Goal: Information Seeking & Learning: Learn about a topic

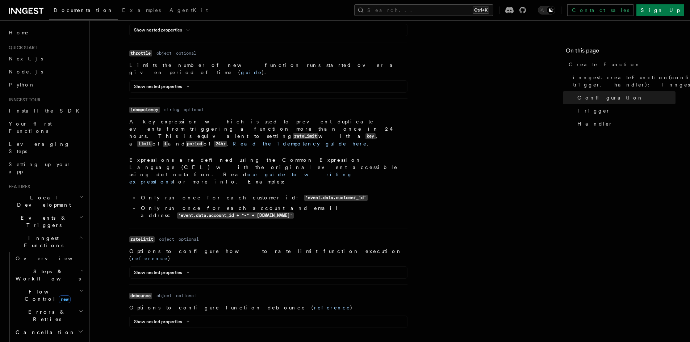
click at [33, 268] on span "Steps & Workflows" at bounding box center [47, 275] width 68 height 14
click at [33, 256] on span "Overview" at bounding box center [53, 259] width 75 height 6
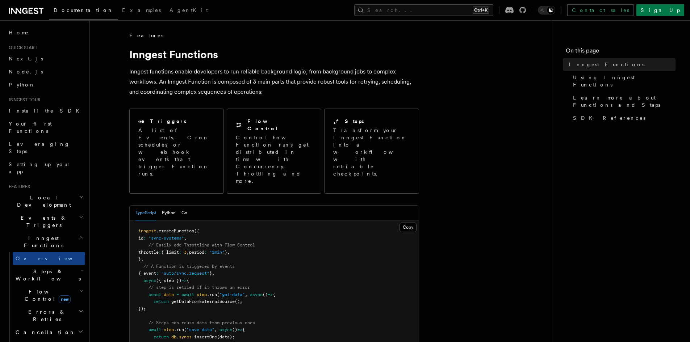
click at [553, 206] on nav "On this page Inngest Functions Using Inngest Functions Learn more about Functio…" at bounding box center [620, 181] width 139 height 322
click at [423, 6] on button "Search... Ctrl+K" at bounding box center [423, 10] width 139 height 12
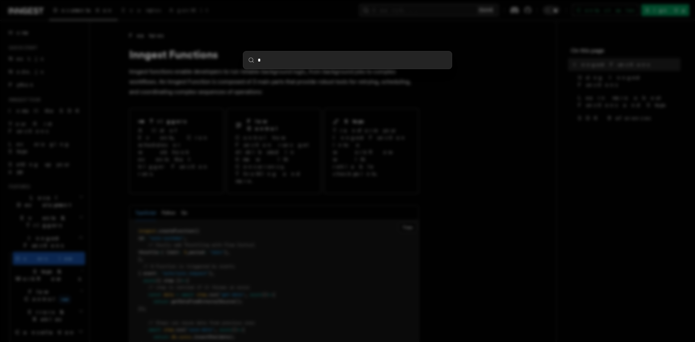
type input "**"
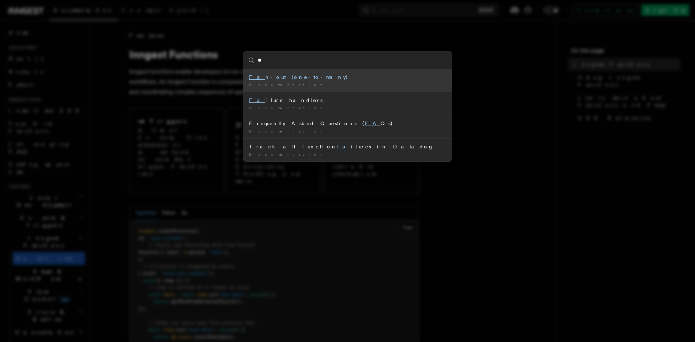
click at [343, 83] on div "Documentation /" at bounding box center [347, 84] width 197 height 5
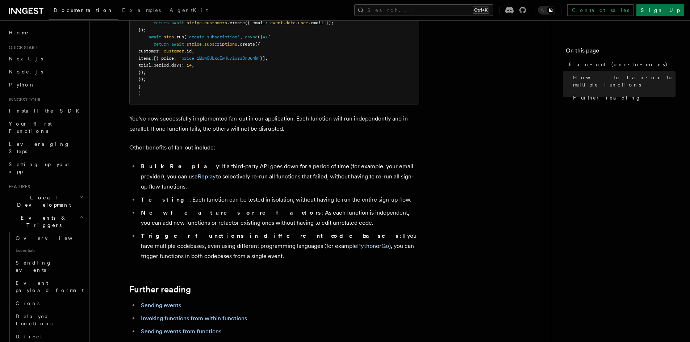
scroll to position [72, 0]
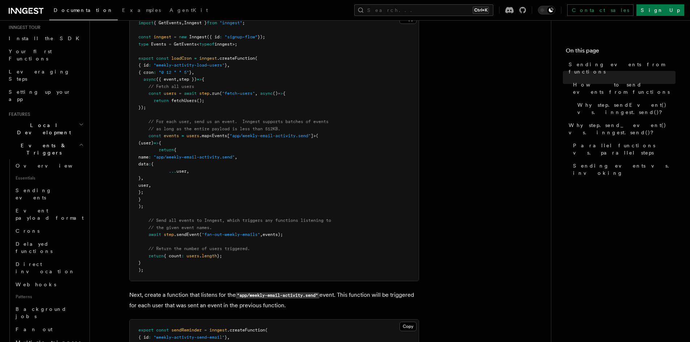
scroll to position [326, 0]
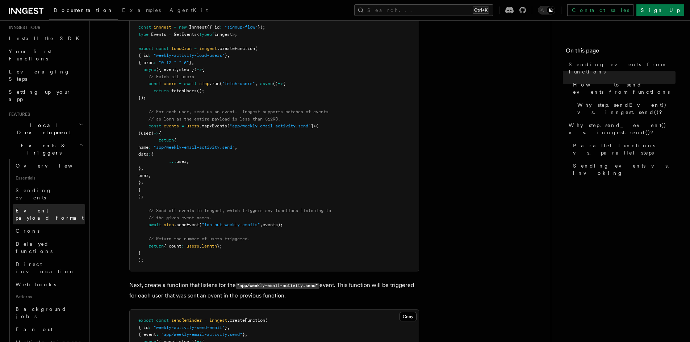
click at [46, 207] on span "Event payload format" at bounding box center [51, 214] width 70 height 14
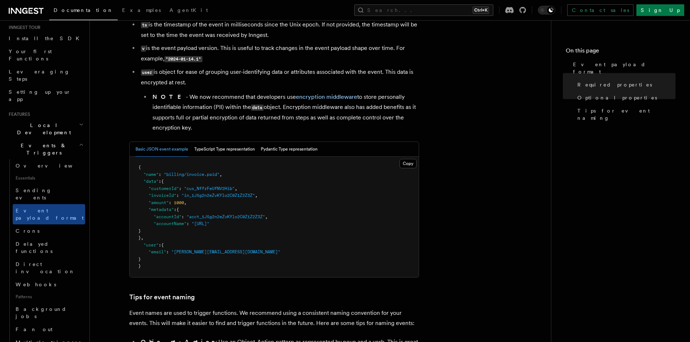
scroll to position [217, 0]
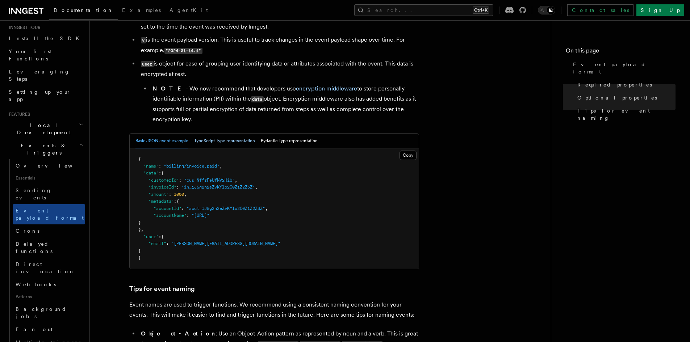
click at [219, 145] on button "TypeScript Type representation" at bounding box center [224, 141] width 61 height 15
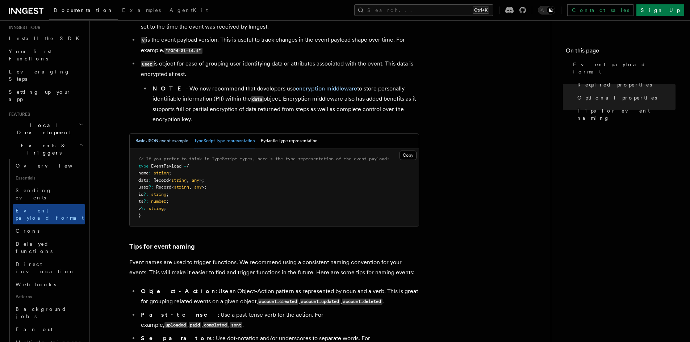
click at [147, 144] on button "Basic JSON event example" at bounding box center [161, 141] width 53 height 15
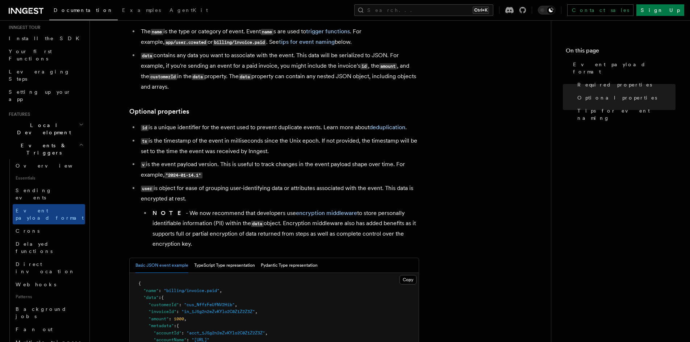
scroll to position [72, 0]
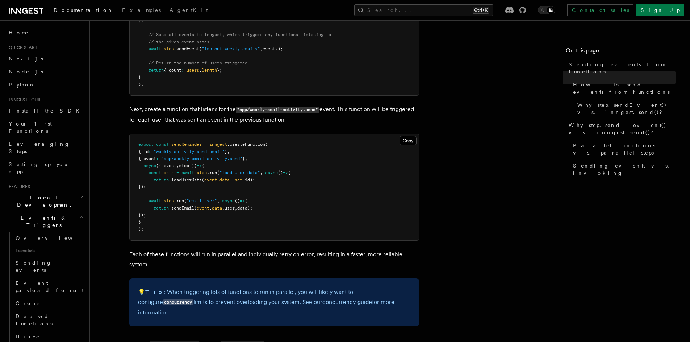
scroll to position [507, 0]
